Goal: Navigation & Orientation: Find specific page/section

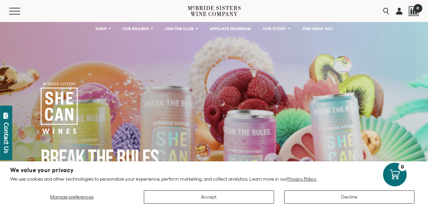
click at [414, 15] on div at bounding box center [414, 11] width 10 height 10
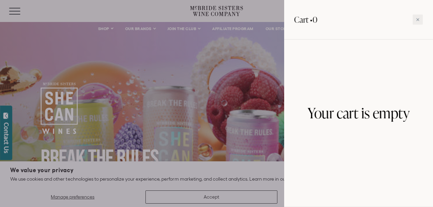
click at [154, 145] on div at bounding box center [216, 103] width 433 height 207
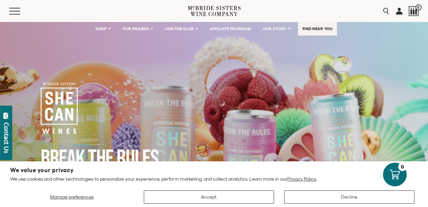
click at [324, 28] on span "FIND NEAR YOU" at bounding box center [318, 28] width 30 height 5
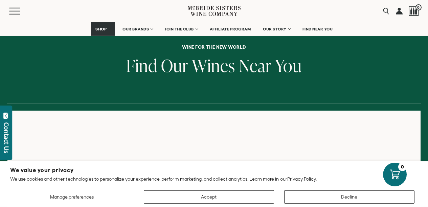
scroll to position [66, 0]
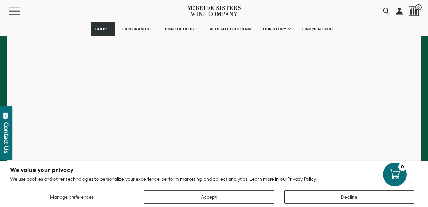
scroll to position [130, 0]
